Goal: Transaction & Acquisition: Purchase product/service

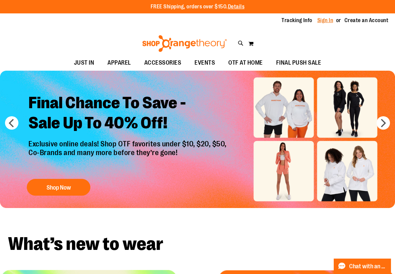
click at [323, 21] on link "Sign In" at bounding box center [325, 20] width 16 height 7
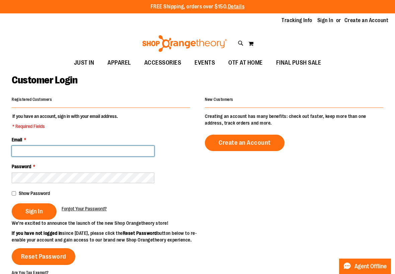
click at [46, 149] on input "Email *" at bounding box center [83, 151] width 143 height 11
type input "**********"
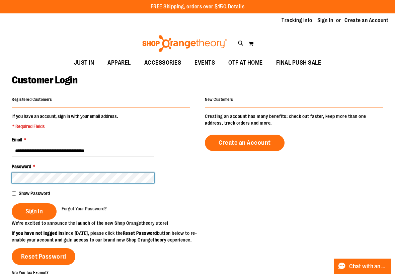
click at [12, 203] on button "Sign In" at bounding box center [34, 211] width 45 height 16
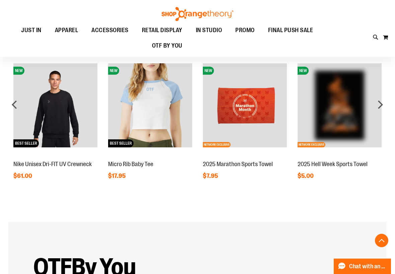
scroll to position [604, 0]
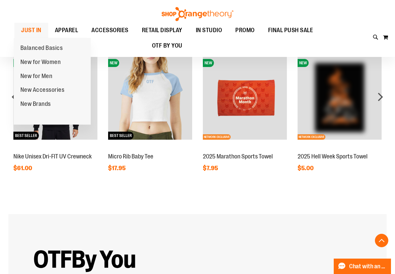
click at [35, 31] on span "JUST IN" at bounding box center [31, 30] width 20 height 15
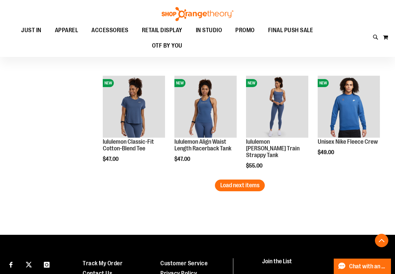
scroll to position [915, 0]
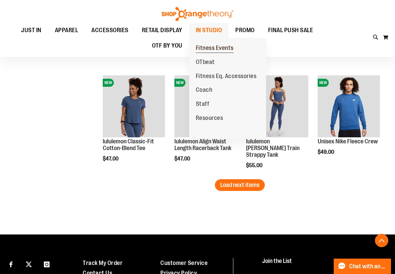
click at [220, 49] on span "Fitness Events" at bounding box center [215, 49] width 38 height 8
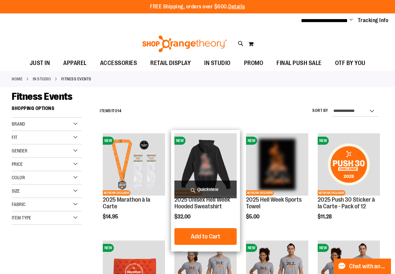
click at [202, 172] on img "product" at bounding box center [205, 164] width 62 height 62
